Goal: Transaction & Acquisition: Purchase product/service

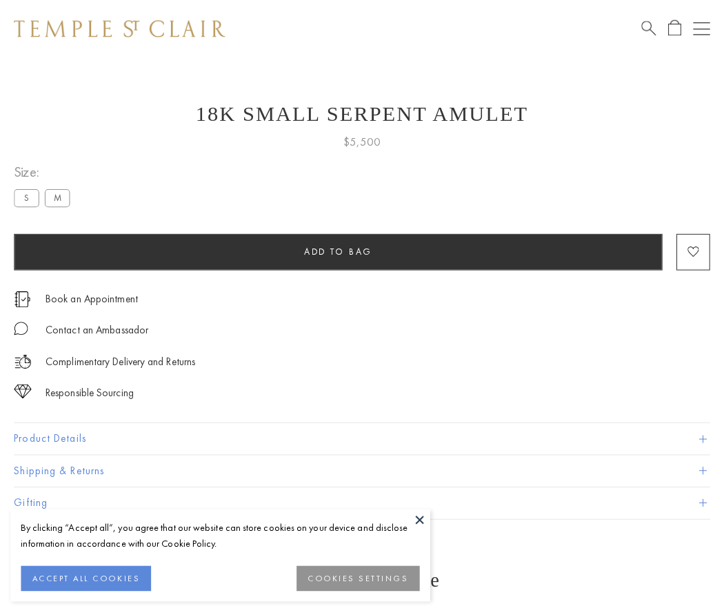
scroll to position [1, 0]
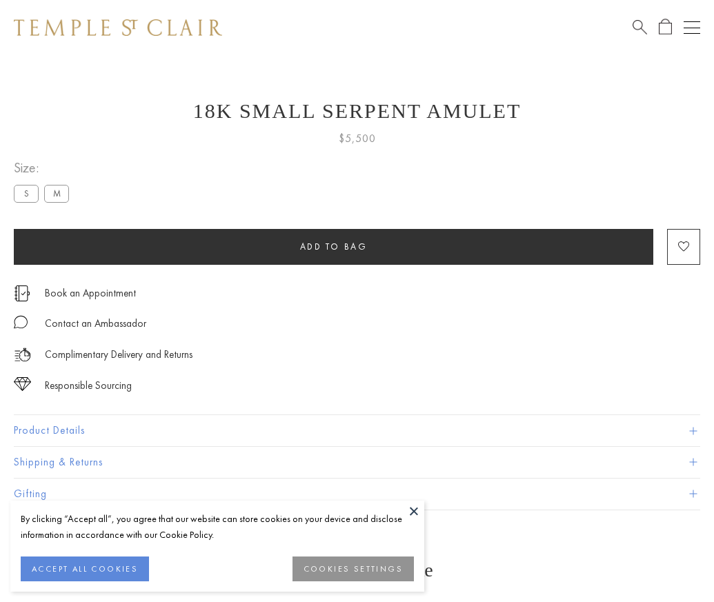
click at [333, 246] on span "Add to bag" at bounding box center [334, 247] width 68 height 12
